Goal: Navigation & Orientation: Go to known website

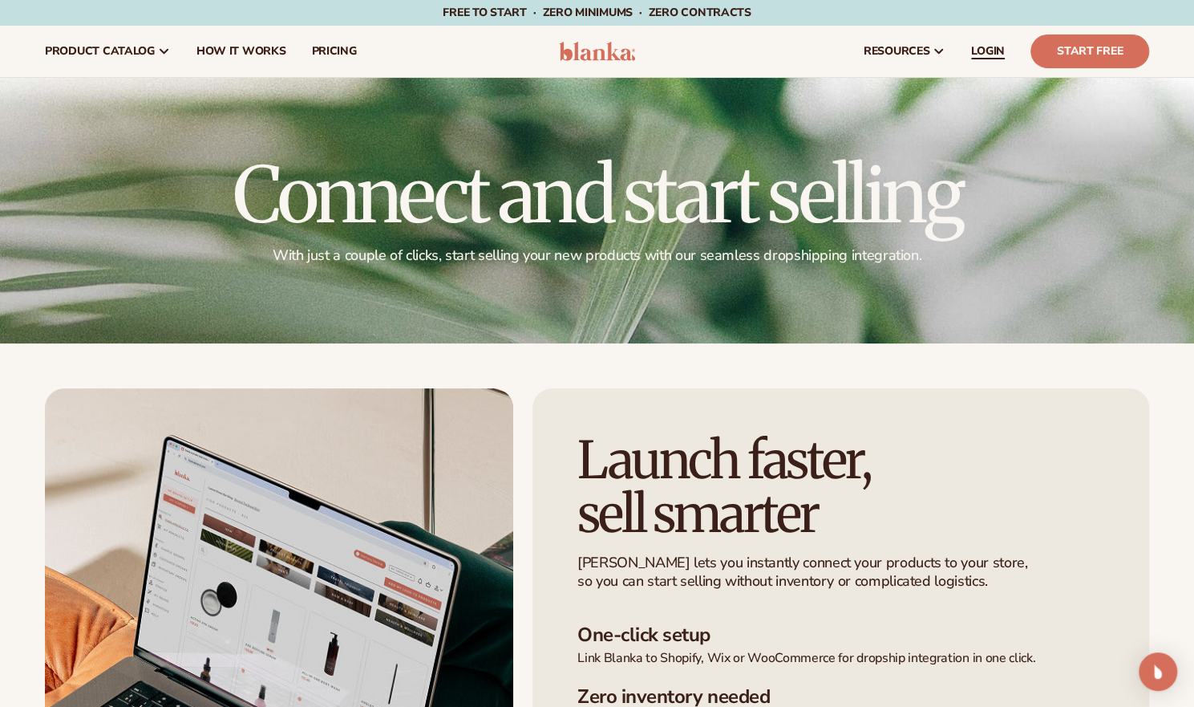
click at [991, 47] on span "LOGIN" at bounding box center [988, 51] width 34 height 13
